Goal: Information Seeking & Learning: Find specific fact

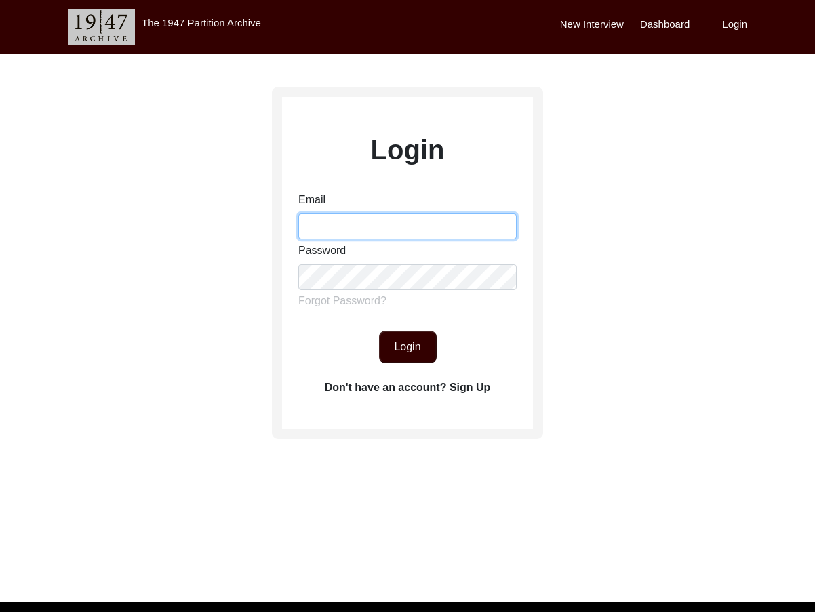
drag, startPoint x: 390, startPoint y: 232, endPoint x: 398, endPoint y: 239, distance: 10.1
click at [391, 233] on input "Email" at bounding box center [407, 227] width 218 height 26
type input "[EMAIL_ADDRESS][DOMAIN_NAME]"
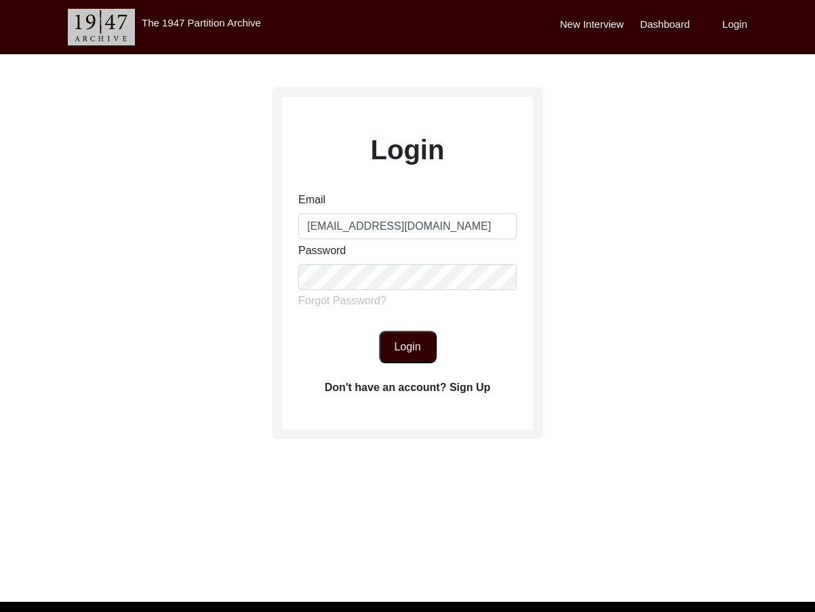
click at [407, 340] on button "Login" at bounding box center [408, 347] width 58 height 33
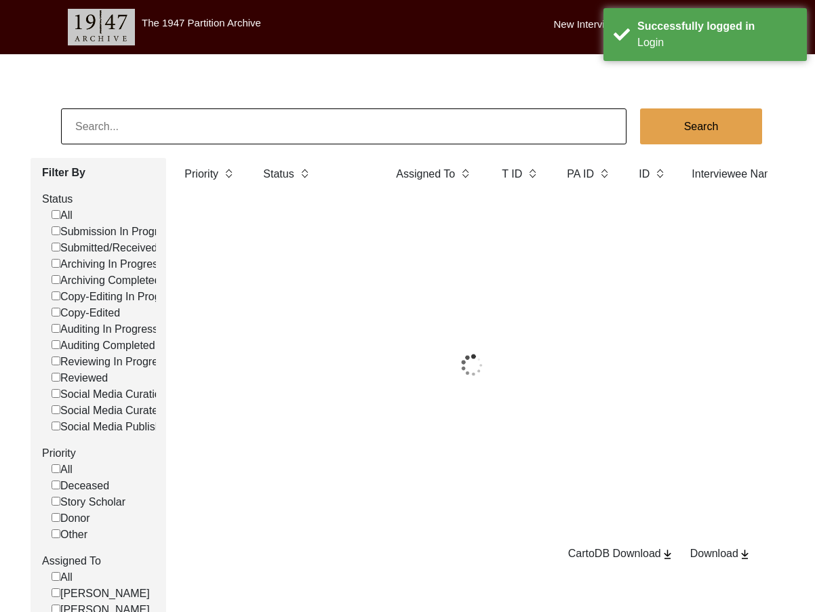
click at [287, 142] on input at bounding box center [343, 126] width 565 height 36
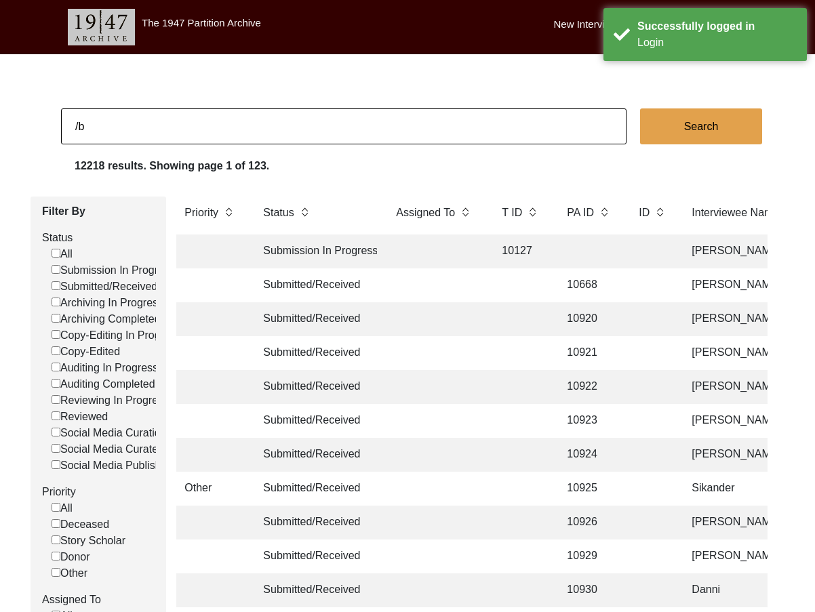
type input "/"
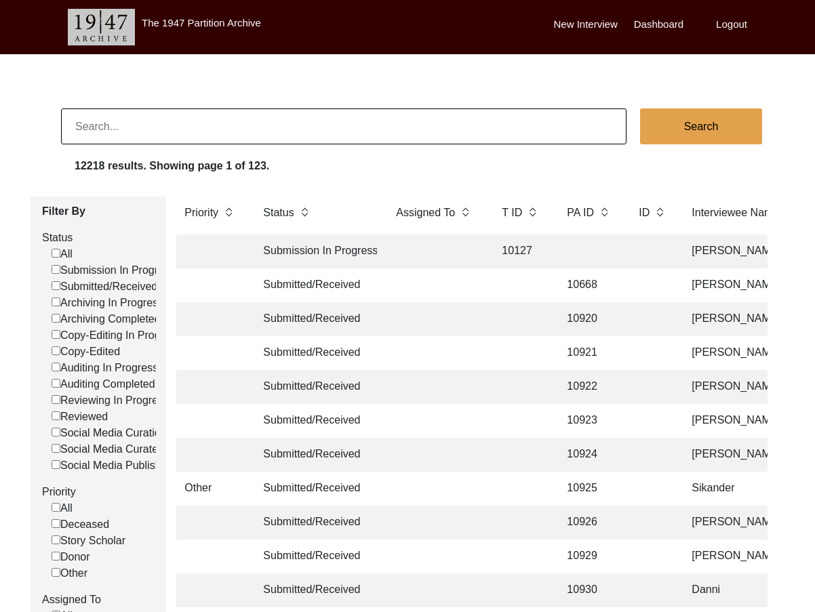
type input "n"
type input "banibithi ganguly"
checkbox input "false"
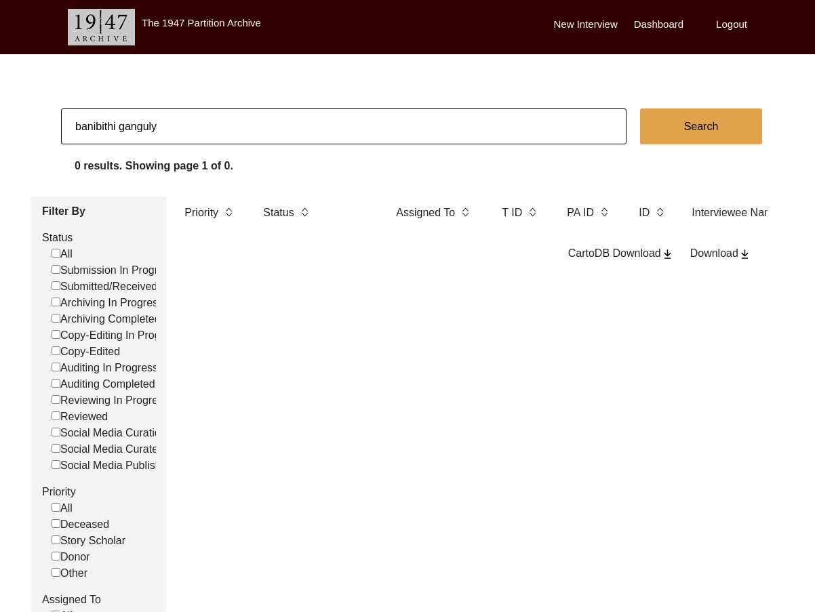
click at [224, 129] on input "banibithi ganguly" at bounding box center [343, 126] width 565 height 36
click at [216, 139] on input "banibithi ganguly" at bounding box center [343, 126] width 565 height 36
click at [215, 138] on input "banibithi ganguly" at bounding box center [343, 126] width 565 height 36
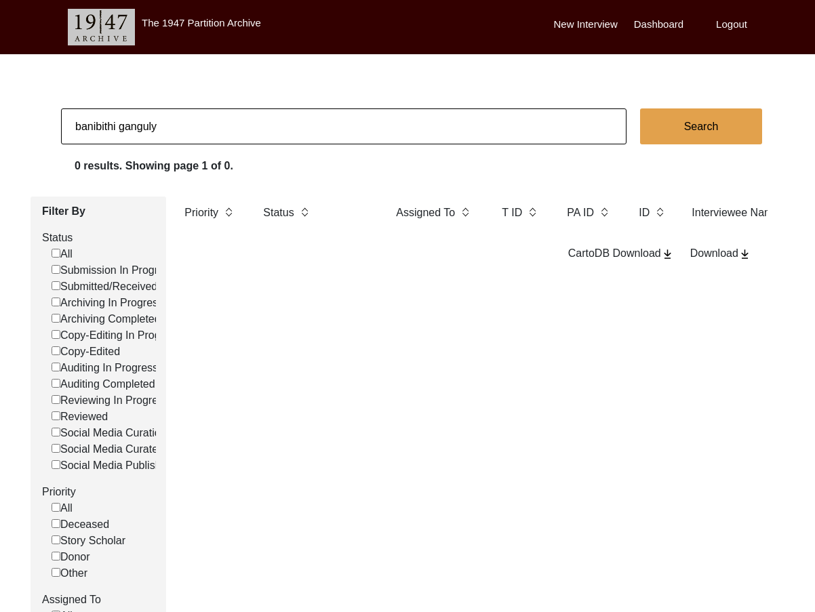
click at [215, 138] on input "banibithi ganguly" at bounding box center [343, 126] width 565 height 36
type input "[PERSON_NAME]"
checkbox input "false"
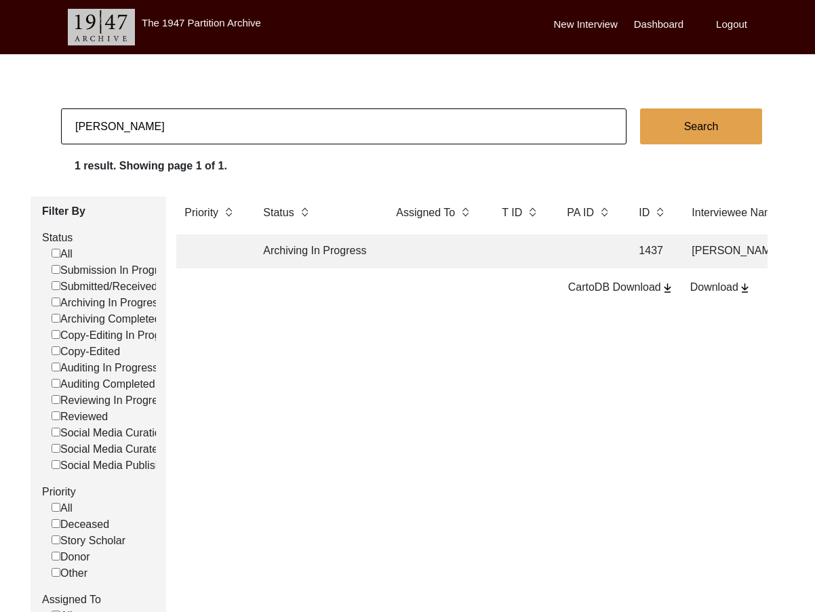
click at [532, 252] on td at bounding box center [520, 252] width 54 height 34
